Goal: Task Accomplishment & Management: Use online tool/utility

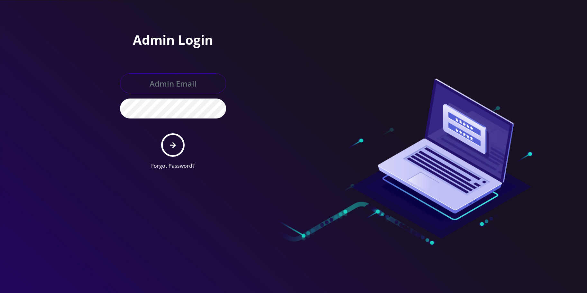
type input "[EMAIL_ADDRESS][DOMAIN_NAME]"
click at [171, 148] on icon "submit" at bounding box center [173, 144] width 6 height 7
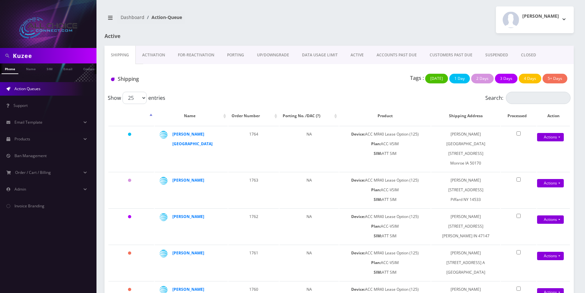
click at [356, 56] on link "ACTIVE" at bounding box center [357, 55] width 26 height 19
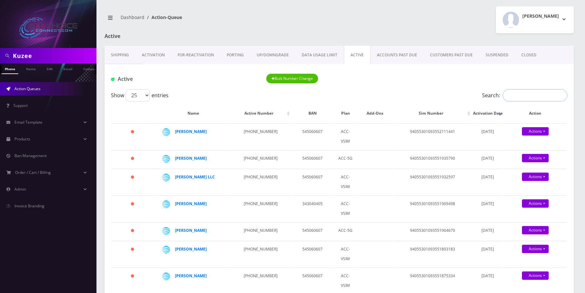
paste input "Babalola"
click at [519, 97] on input "Babalola" at bounding box center [534, 95] width 65 height 12
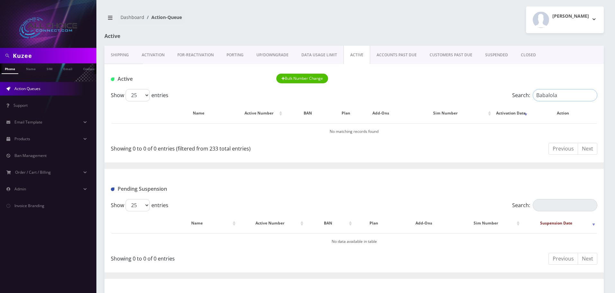
type input "Babalola"
click at [33, 59] on input "Kuzee" at bounding box center [54, 56] width 82 height 12
paste input "Babalola"
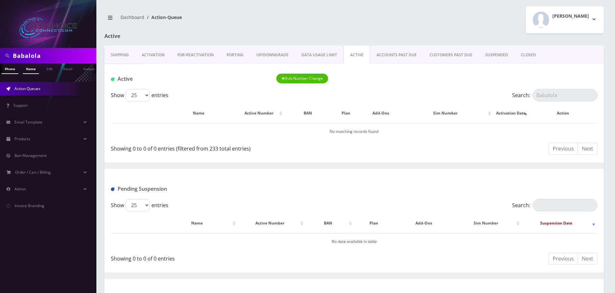
type input "Babalola"
click at [33, 69] on link "Name" at bounding box center [31, 68] width 16 height 11
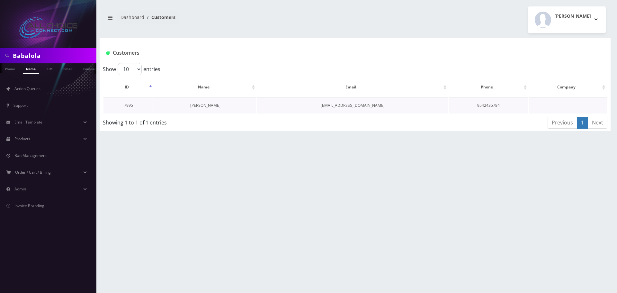
click at [206, 103] on link "Babalola Olusola" at bounding box center [205, 105] width 30 height 5
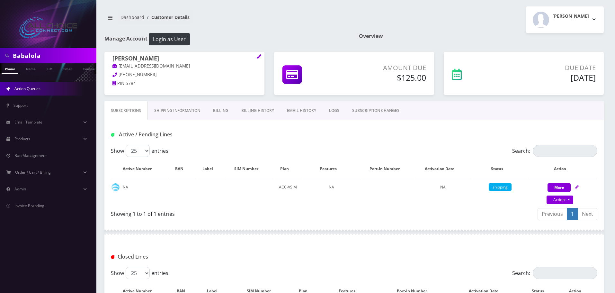
click at [37, 90] on span "Action Queues" at bounding box center [27, 88] width 26 height 5
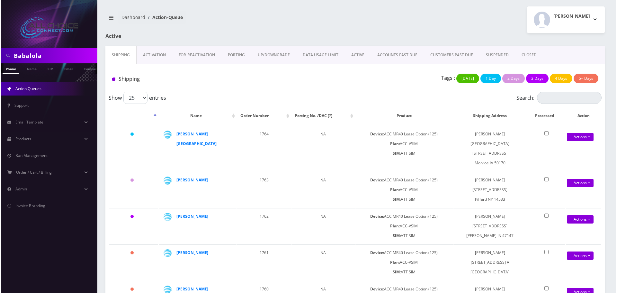
scroll to position [474, 0]
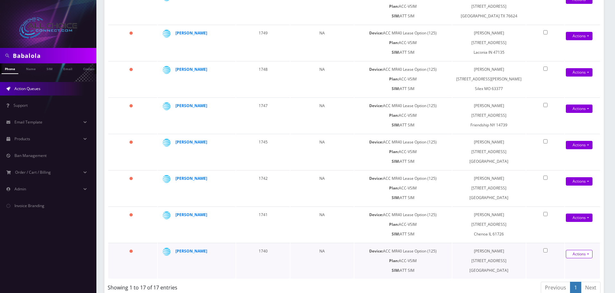
click at [582, 250] on link "Actions" at bounding box center [579, 254] width 27 height 8
click at [567, 261] on link "Shipped" at bounding box center [576, 266] width 51 height 10
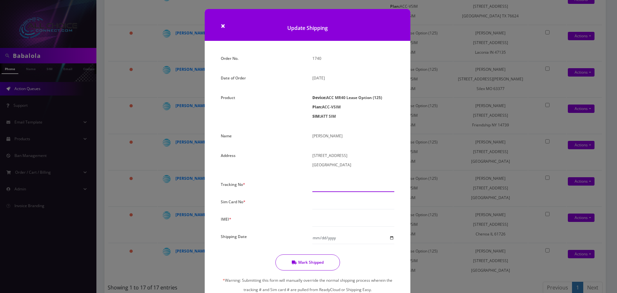
click at [326, 189] on input "text" at bounding box center [353, 186] width 82 height 12
paste input "9405530109355191024356"
type input "9405530109355191024356"
click at [326, 200] on input "text" at bounding box center [353, 203] width 82 height 12
paste input "94055301093551910243"
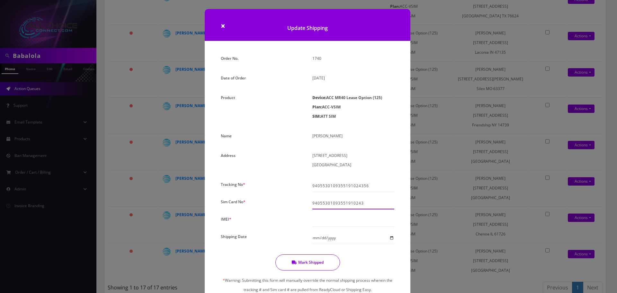
type input "94055301093551910243"
click at [330, 217] on input "text" at bounding box center [353, 220] width 82 height 12
paste input "940553010935519"
type input "940553010935519"
click at [392, 239] on input "Shipping Date" at bounding box center [353, 238] width 82 height 12
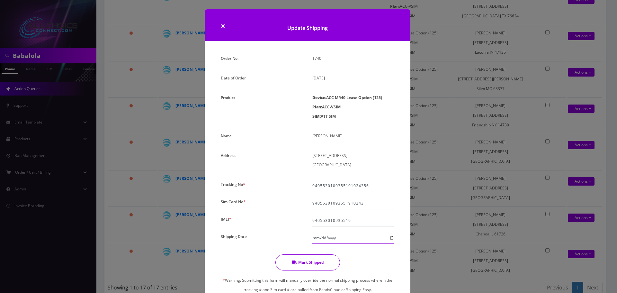
type input "[DATE]"
click at [304, 261] on button "Mark Shipped" at bounding box center [307, 262] width 65 height 16
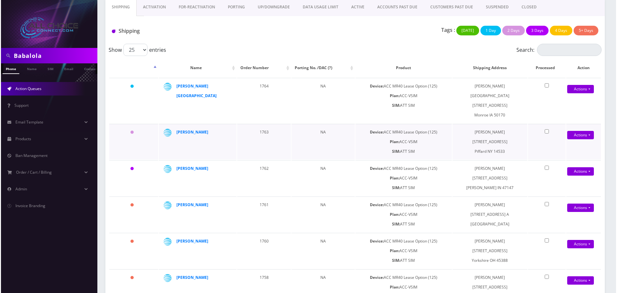
scroll to position [0, 0]
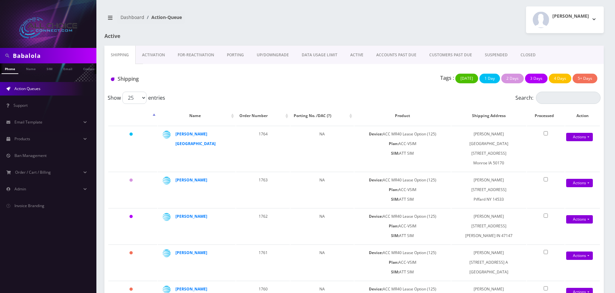
drag, startPoint x: 149, startPoint y: 51, endPoint x: 156, endPoint y: 52, distance: 6.9
click at [150, 51] on link "Activation" at bounding box center [154, 55] width 36 height 19
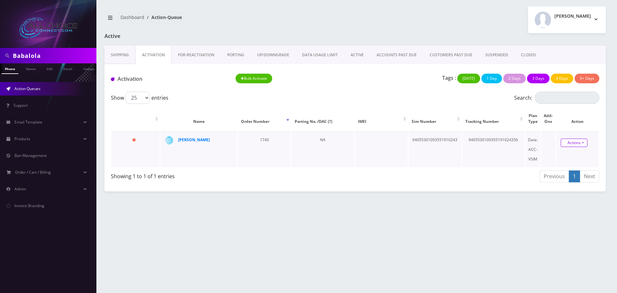
click at [578, 142] on link "Actions" at bounding box center [574, 143] width 27 height 8
click at [569, 154] on link "Activate" at bounding box center [578, 155] width 51 height 10
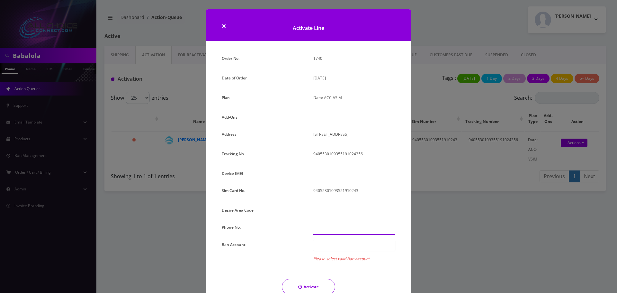
click at [327, 223] on input "text" at bounding box center [354, 228] width 82 height 12
type input "[PHONE_NUMBER]"
click at [344, 242] on div at bounding box center [354, 245] width 82 height 11
click at [337, 262] on div at bounding box center [354, 264] width 82 height 11
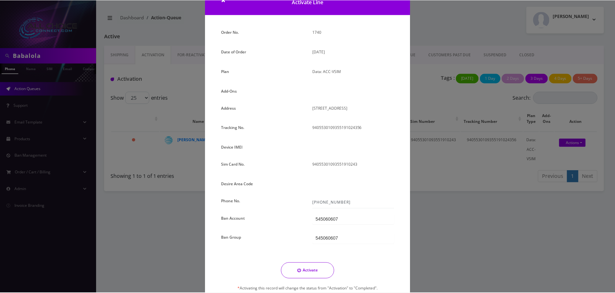
scroll to position [62, 0]
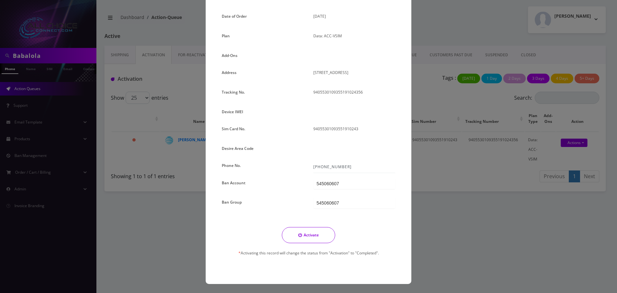
click at [319, 237] on button "Activate" at bounding box center [308, 235] width 53 height 16
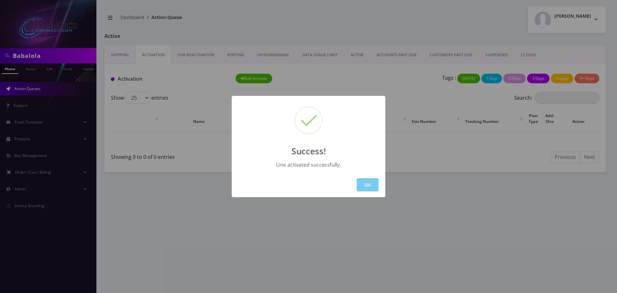
click at [368, 184] on button "OK" at bounding box center [368, 184] width 22 height 13
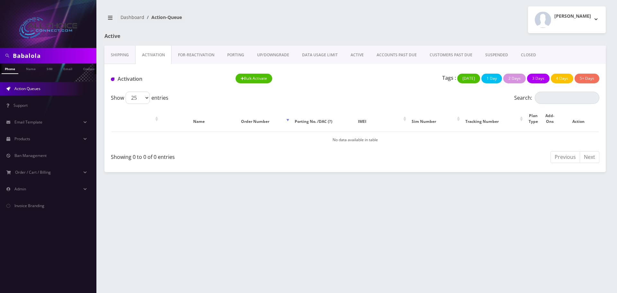
click at [355, 51] on link "ACTIVE" at bounding box center [357, 55] width 26 height 19
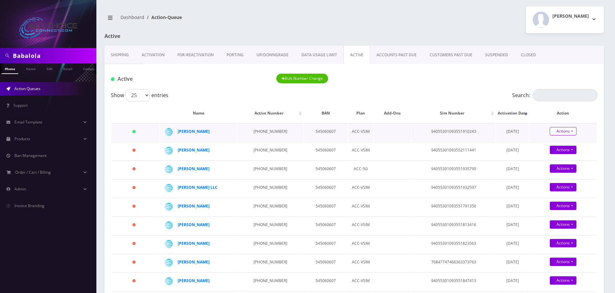
click at [564, 132] on link "Actions" at bounding box center [563, 131] width 27 height 8
click at [553, 149] on div "Suspend Close" at bounding box center [568, 143] width 67 height 15
click at [560, 130] on link "Actions" at bounding box center [563, 131] width 27 height 8
click at [555, 144] on link "Close" at bounding box center [568, 144] width 67 height 10
type input "[DATE]"
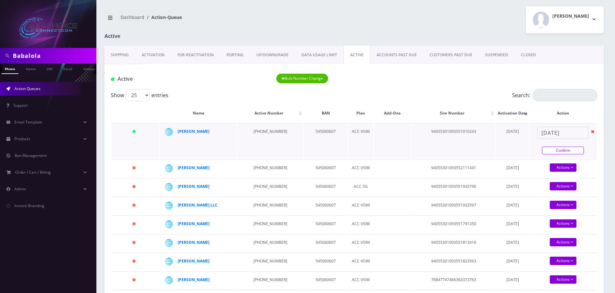
click at [560, 151] on link "Confirm" at bounding box center [563, 151] width 42 height 8
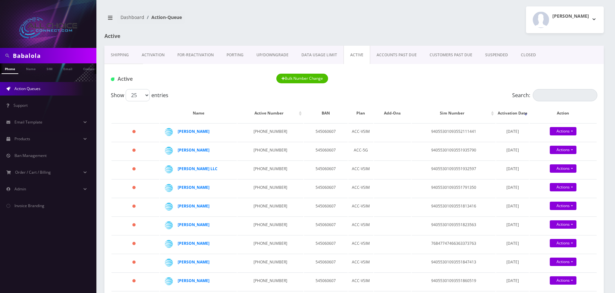
click at [520, 56] on link "CLOSED" at bounding box center [529, 55] width 28 height 19
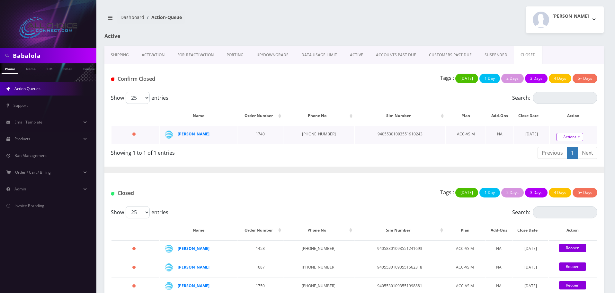
click at [568, 136] on link "Actions" at bounding box center [570, 137] width 27 height 8
click at [568, 117] on link "Confirm" at bounding box center [580, 119] width 51 height 8
